Goal: Task Accomplishment & Management: Use online tool/utility

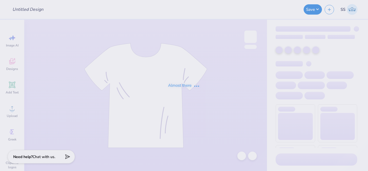
type input "[US_STATE] Institute of Technology : [PERSON_NAME]"
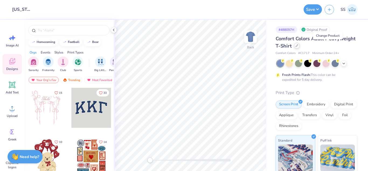
click at [298, 46] on icon at bounding box center [297, 45] width 2 height 2
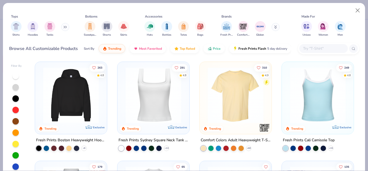
scroll to position [109, 0]
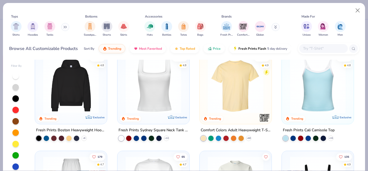
click at [72, 82] on img at bounding box center [70, 85] width 61 height 56
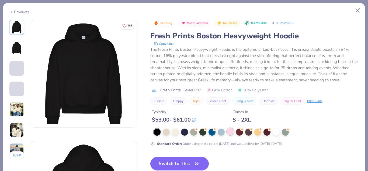
click at [230, 131] on div at bounding box center [230, 131] width 7 height 7
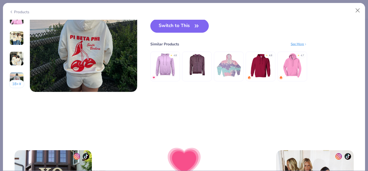
scroll to position [734, 0]
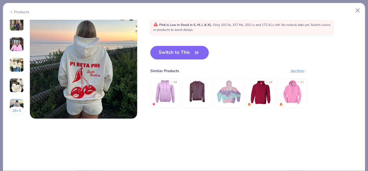
click at [177, 50] on button "Switch to This" at bounding box center [179, 52] width 59 height 13
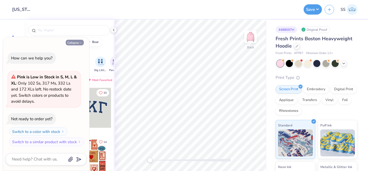
click at [75, 43] on button "Collapse" at bounding box center [75, 43] width 18 height 6
type textarea "x"
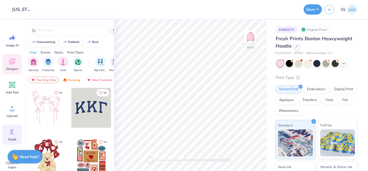
click at [11, 132] on circle at bounding box center [11, 132] width 4 height 4
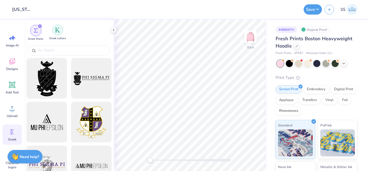
click at [56, 35] on div "filter for Greek Letters" at bounding box center [57, 30] width 11 height 11
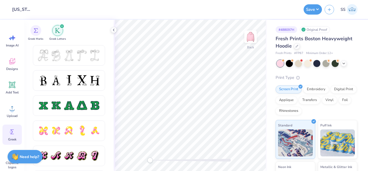
scroll to position [223, 0]
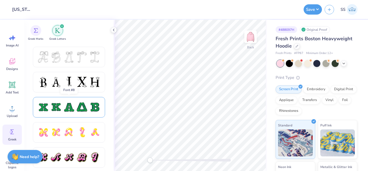
click at [82, 108] on div at bounding box center [81, 106] width 11 height 11
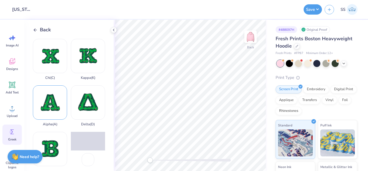
click at [46, 94] on div "Alpha ( A )" at bounding box center [50, 105] width 34 height 41
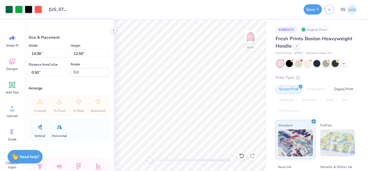
type input "3.46"
type input "3.07"
click at [12, 130] on icon at bounding box center [12, 132] width 8 height 8
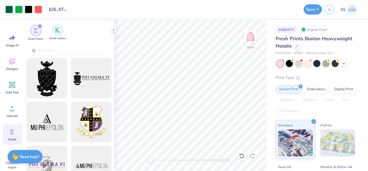
click at [59, 30] on img "filter for Greek Letters" at bounding box center [57, 29] width 5 height 5
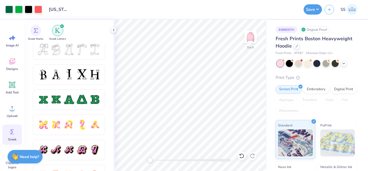
scroll to position [234, 0]
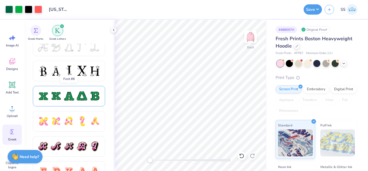
click at [85, 91] on div at bounding box center [81, 95] width 11 height 11
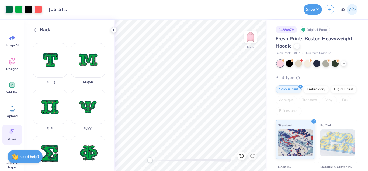
scroll to position [341, 0]
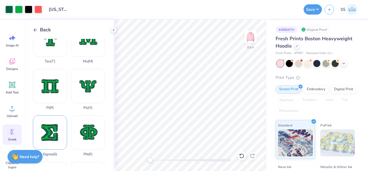
click at [53, 115] on div "Sigma ( S )" at bounding box center [50, 135] width 34 height 41
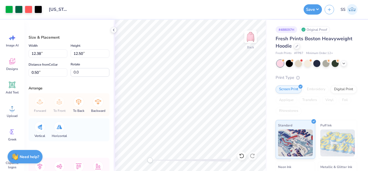
type input "4.19"
type input "4.23"
type input "3.16"
type input "3.19"
type input "3.00"
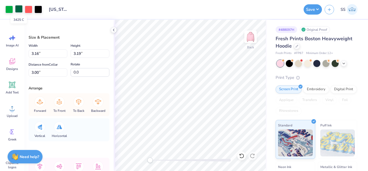
click at [18, 11] on div at bounding box center [19, 9] width 8 height 8
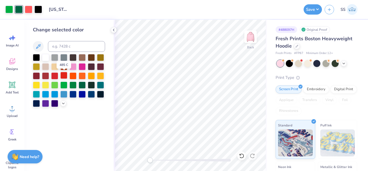
click at [62, 74] on div at bounding box center [63, 75] width 7 height 7
click at [9, 12] on div at bounding box center [9, 9] width 8 height 8
click at [57, 75] on div at bounding box center [54, 75] width 7 height 7
click at [30, 8] on div at bounding box center [29, 9] width 8 height 8
click at [55, 84] on div at bounding box center [54, 84] width 7 height 7
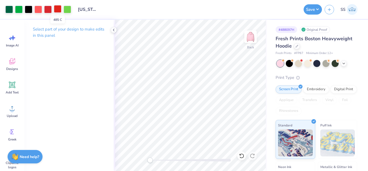
click at [60, 10] on div at bounding box center [58, 9] width 8 height 8
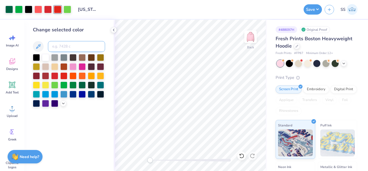
click at [61, 43] on input at bounding box center [76, 46] width 57 height 11
type input "1795"
click at [59, 8] on div at bounding box center [58, 9] width 8 height 8
click at [64, 50] on input "3" at bounding box center [76, 46] width 57 height 11
type input "354"
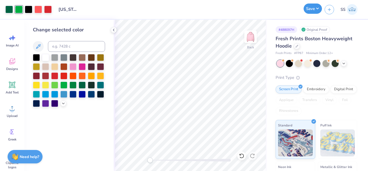
click at [310, 10] on button "Save" at bounding box center [313, 9] width 18 height 10
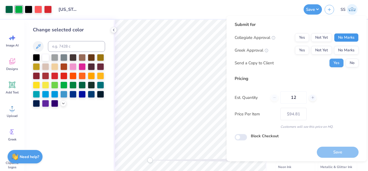
click at [337, 36] on button "No Marks" at bounding box center [346, 37] width 25 height 9
click at [320, 49] on button "Not Yet" at bounding box center [321, 50] width 21 height 9
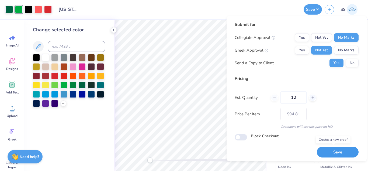
click at [338, 153] on button "Save" at bounding box center [338, 151] width 42 height 11
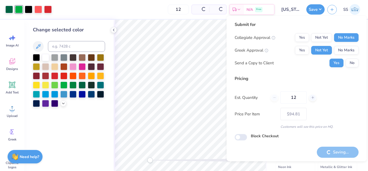
type input "– –"
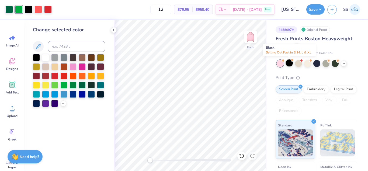
click at [288, 64] on div at bounding box center [289, 62] width 7 height 7
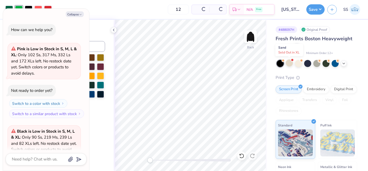
scroll to position [54, 0]
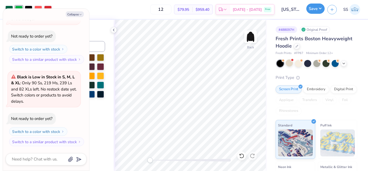
click at [316, 11] on button "Save" at bounding box center [316, 9] width 18 height 10
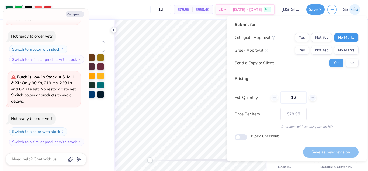
click at [342, 34] on button "No Marks" at bounding box center [346, 37] width 25 height 9
click at [314, 52] on button "Not Yet" at bounding box center [321, 50] width 21 height 9
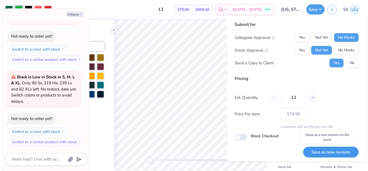
click at [323, 152] on button "Save as new revision" at bounding box center [331, 151] width 56 height 11
type textarea "x"
type input "– –"
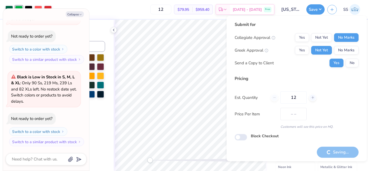
type textarea "x"
type input "$79.95"
click at [79, 16] on icon "button" at bounding box center [80, 14] width 3 height 3
type textarea "x"
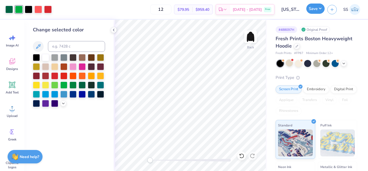
click at [310, 12] on button "Save" at bounding box center [316, 9] width 18 height 10
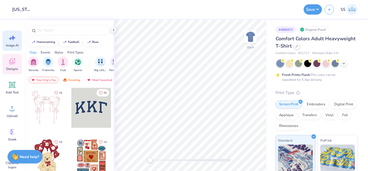
click at [16, 38] on div "Image AI" at bounding box center [11, 40] width 19 height 20
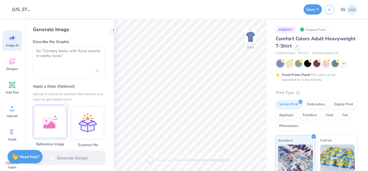
click at [47, 113] on div at bounding box center [50, 121] width 35 height 35
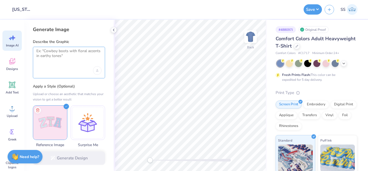
click at [78, 61] on textarea at bounding box center [68, 55] width 65 height 13
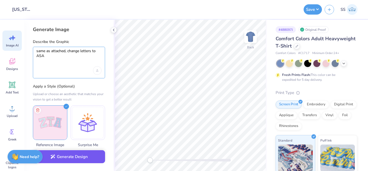
type textarea "same as attached, change letters to ASA"
click at [83, 158] on button "Generate Design" at bounding box center [69, 156] width 72 height 13
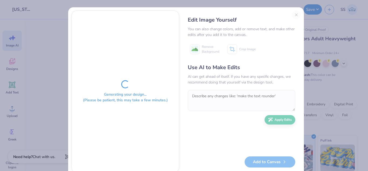
click at [295, 15] on div "Edit Image Yourself You can also change colors, add or remove text, and make ot…" at bounding box center [242, 92] width 118 height 162
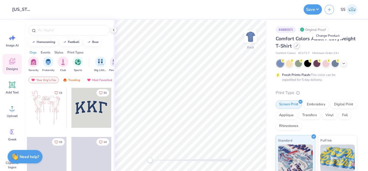
click at [299, 46] on icon at bounding box center [297, 45] width 3 height 3
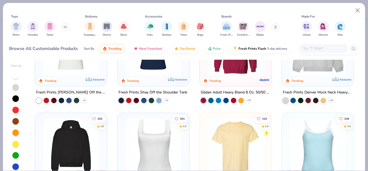
scroll to position [41, 0]
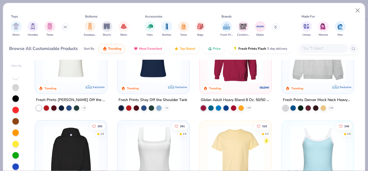
click at [325, 69] on img at bounding box center [317, 55] width 61 height 56
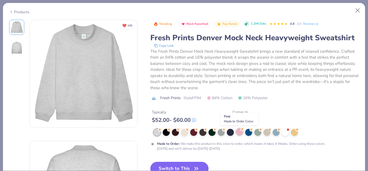
click at [238, 131] on div at bounding box center [239, 131] width 7 height 7
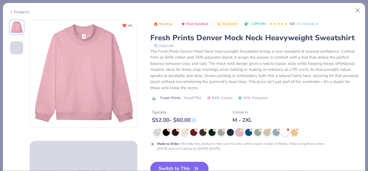
click at [184, 164] on button "Switch to This" at bounding box center [179, 168] width 59 height 13
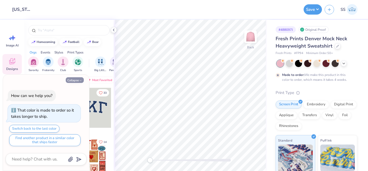
click at [73, 79] on button "Collapse" at bounding box center [75, 80] width 18 height 6
type textarea "x"
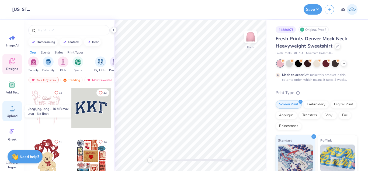
click at [13, 108] on icon at bounding box center [12, 108] width 8 height 8
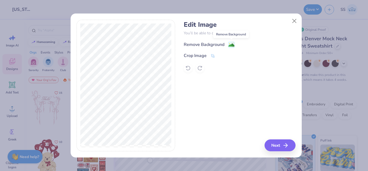
click at [234, 47] on image at bounding box center [232, 45] width 6 height 6
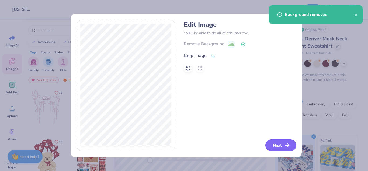
click at [281, 142] on button "Next" at bounding box center [281, 145] width 31 height 12
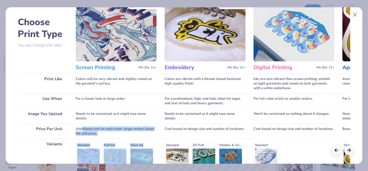
scroll to position [87, 0]
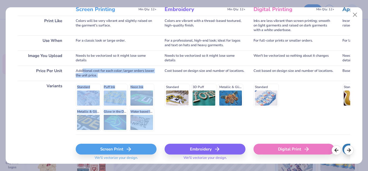
drag, startPoint x: 82, startPoint y: 152, endPoint x: 110, endPoint y: 169, distance: 32.1
click at [110, 169] on div "Choose Print Type You can change this later. Print Like Use When Image You Uplo…" at bounding box center [184, 85] width 368 height 171
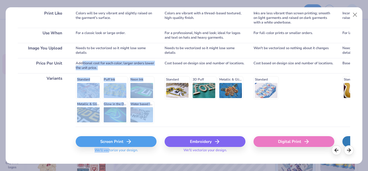
click at [100, 139] on div "Screen Print" at bounding box center [116, 141] width 81 height 11
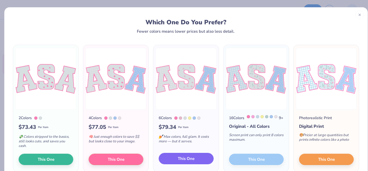
click at [195, 159] on button "This One" at bounding box center [186, 158] width 55 height 11
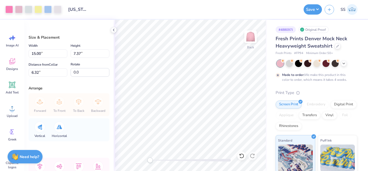
click at [299, 64] on div at bounding box center [184, 85] width 368 height 171
click at [299, 64] on div at bounding box center [298, 63] width 7 height 7
click at [343, 64] on icon at bounding box center [344, 63] width 4 height 4
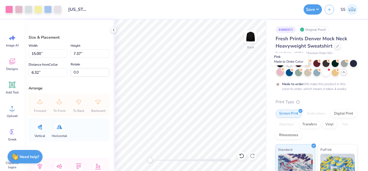
click at [284, 73] on div at bounding box center [280, 71] width 7 height 7
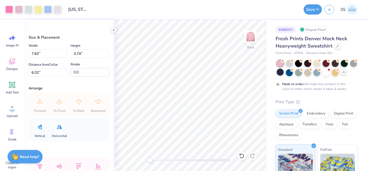
type input "7.62"
type input "3.74"
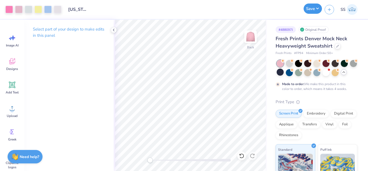
click at [316, 8] on button "Save" at bounding box center [313, 9] width 18 height 10
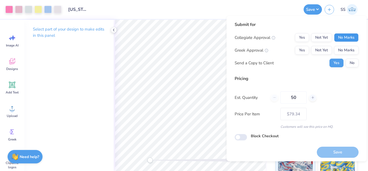
click at [345, 40] on button "No Marks" at bounding box center [346, 37] width 25 height 9
click at [318, 51] on button "Not Yet" at bounding box center [321, 50] width 21 height 9
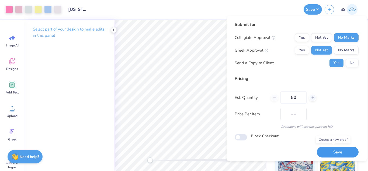
click at [330, 151] on button "Save" at bounding box center [338, 151] width 42 height 11
type input "– –"
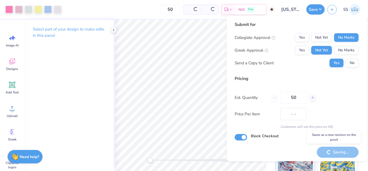
checkbox input "true"
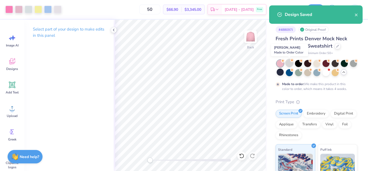
click at [288, 65] on div at bounding box center [289, 62] width 7 height 7
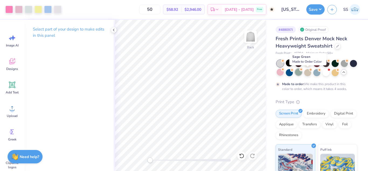
click at [302, 72] on div at bounding box center [298, 71] width 7 height 7
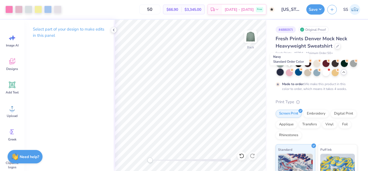
click at [284, 73] on div at bounding box center [280, 71] width 7 height 7
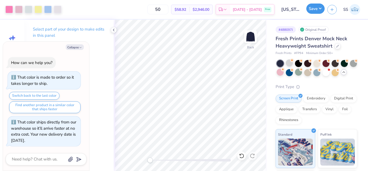
click at [311, 9] on button "Save" at bounding box center [316, 9] width 18 height 10
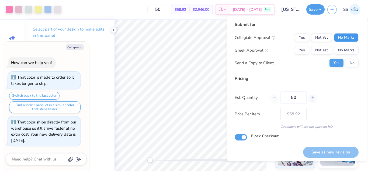
click at [334, 34] on button "No Marks" at bounding box center [346, 37] width 25 height 9
click at [317, 49] on button "Not Yet" at bounding box center [321, 50] width 21 height 9
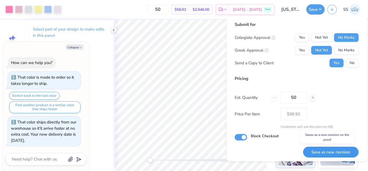
click at [326, 153] on button "Save as new revision" at bounding box center [331, 151] width 56 height 11
type textarea "x"
type input "– –"
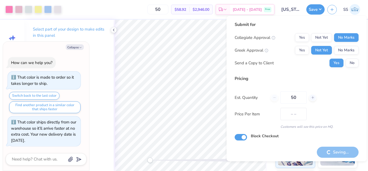
type textarea "x"
type input "$58.92"
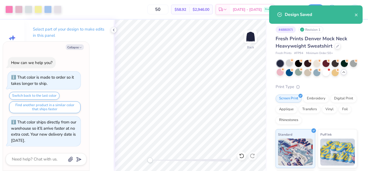
type textarea "x"
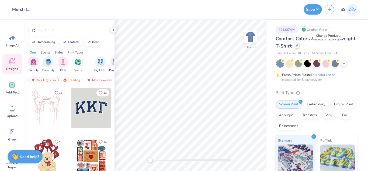
click at [299, 45] on icon at bounding box center [297, 45] width 3 height 3
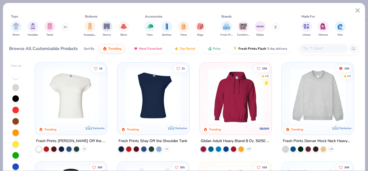
click at [306, 48] on input "text" at bounding box center [324, 48] width 42 height 6
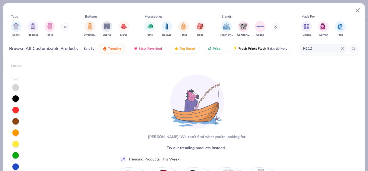
click at [321, 50] on input "R112" at bounding box center [322, 48] width 38 height 6
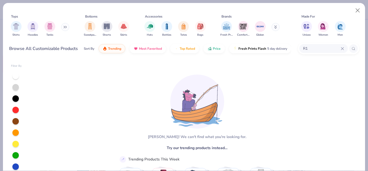
type input "R"
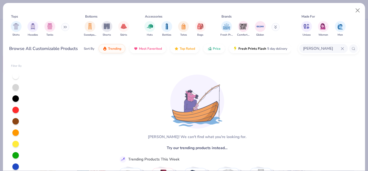
type input "richardson"
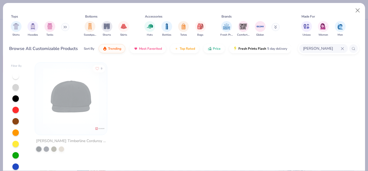
click at [270, 69] on div at bounding box center [236, 111] width 73 height 98
